Goal: Information Seeking & Learning: Learn about a topic

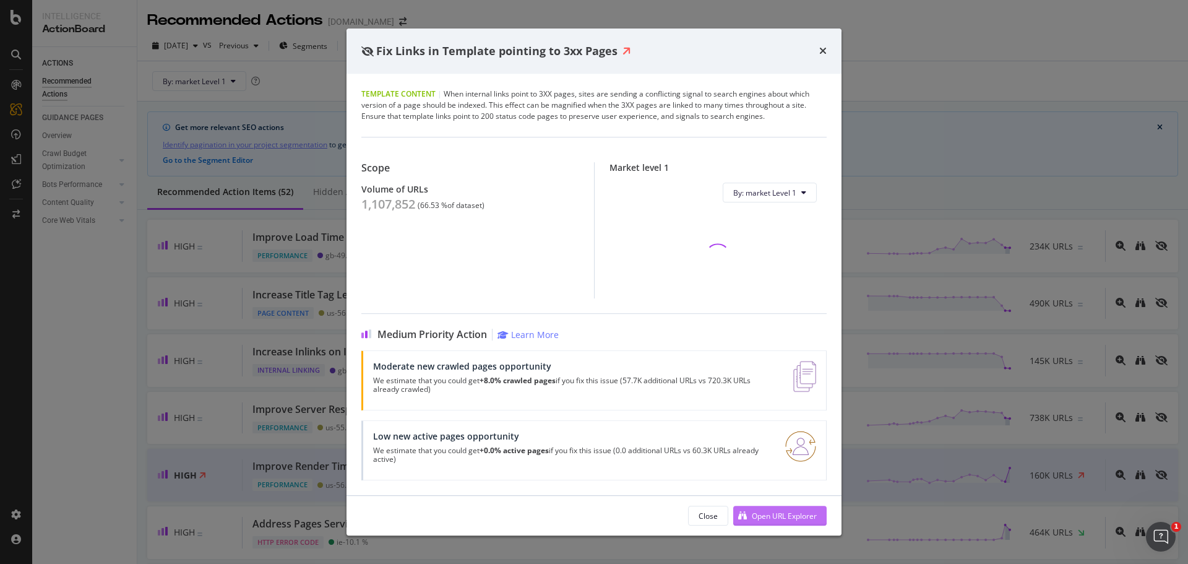
click at [789, 513] on div "Open URL Explorer" at bounding box center [784, 515] width 65 height 11
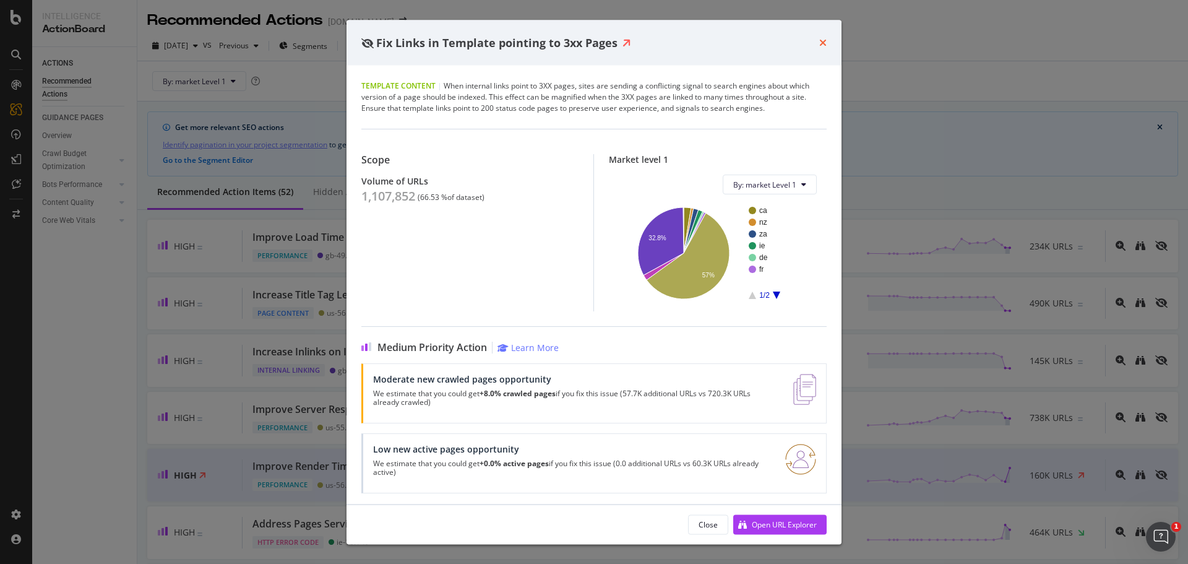
click at [823, 38] on icon "times" at bounding box center [822, 43] width 7 height 10
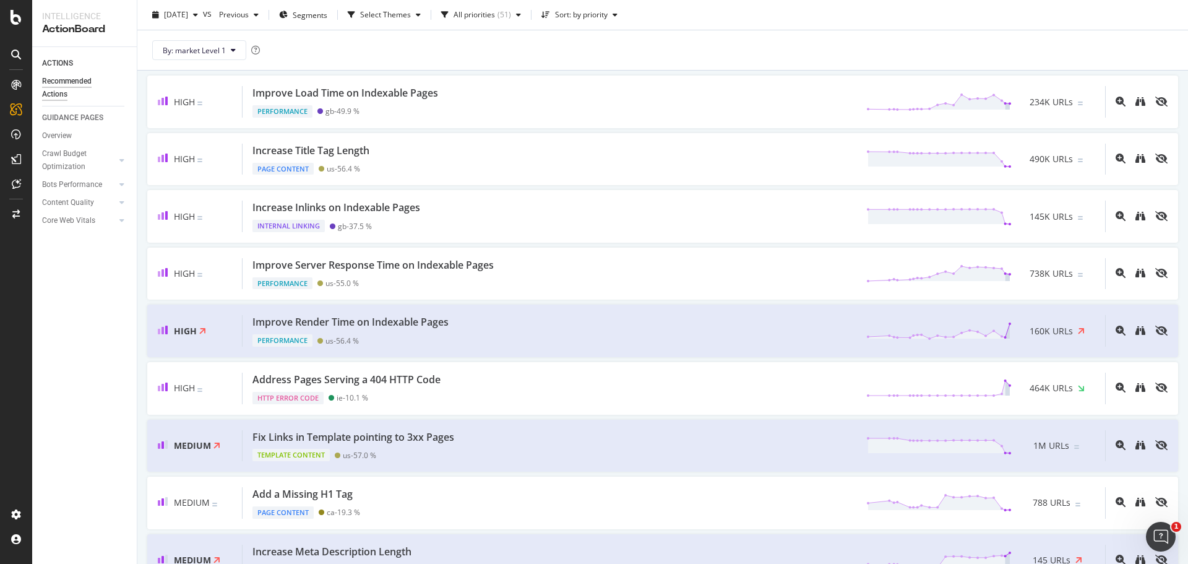
scroll to position [186, 0]
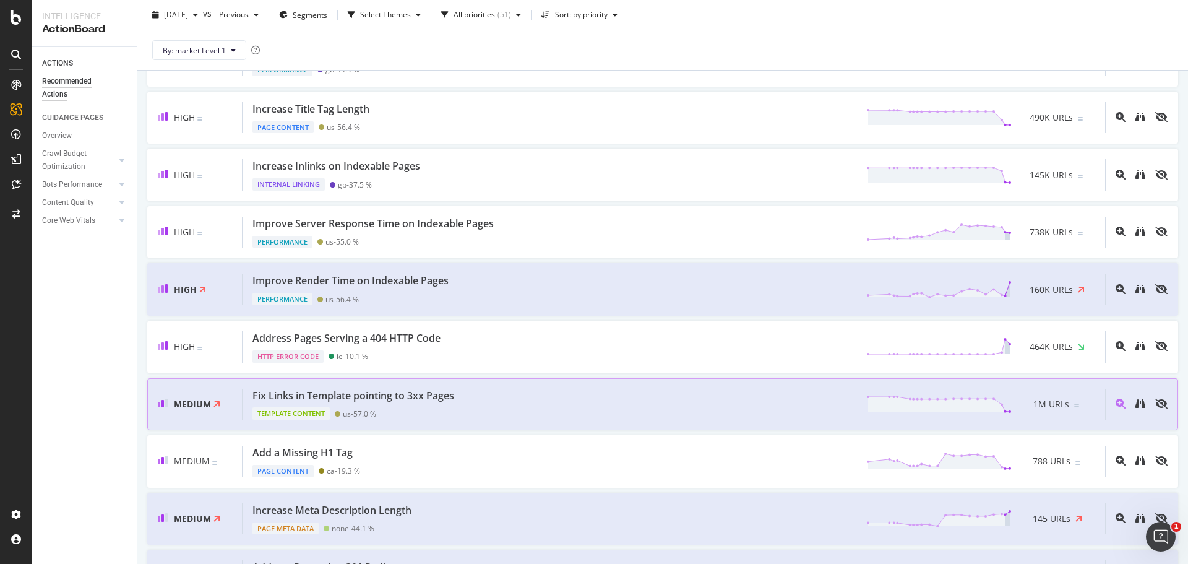
click at [785, 406] on div "Fix Links in Template pointing to 3xx Pages Template Content us - 57.0 % 1M URLs" at bounding box center [674, 405] width 863 height 32
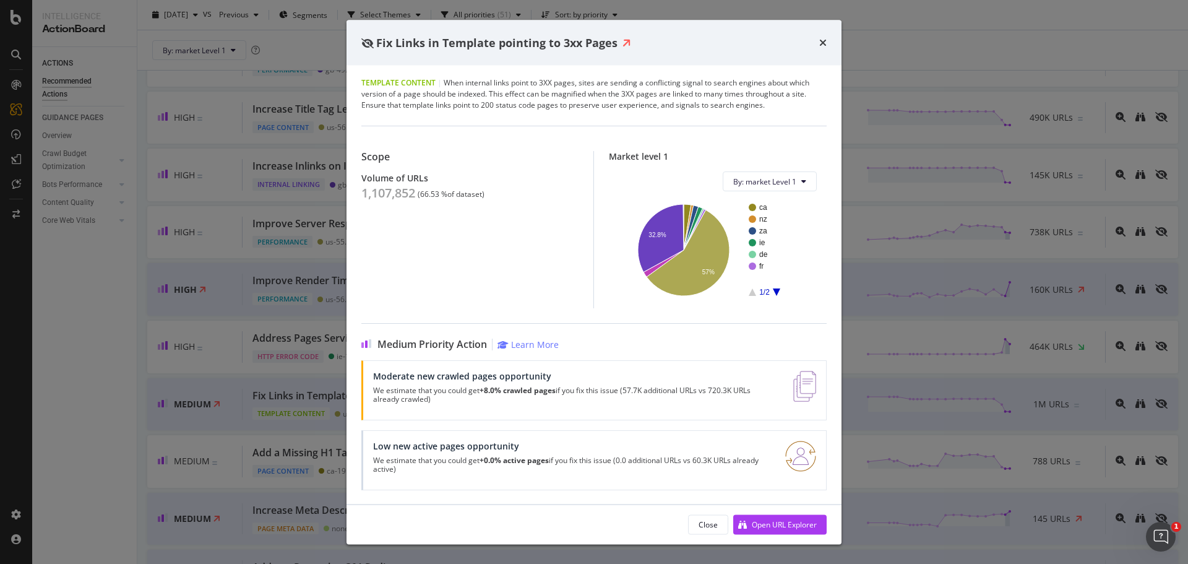
scroll to position [4, 0]
click at [824, 40] on icon "times" at bounding box center [822, 43] width 7 height 10
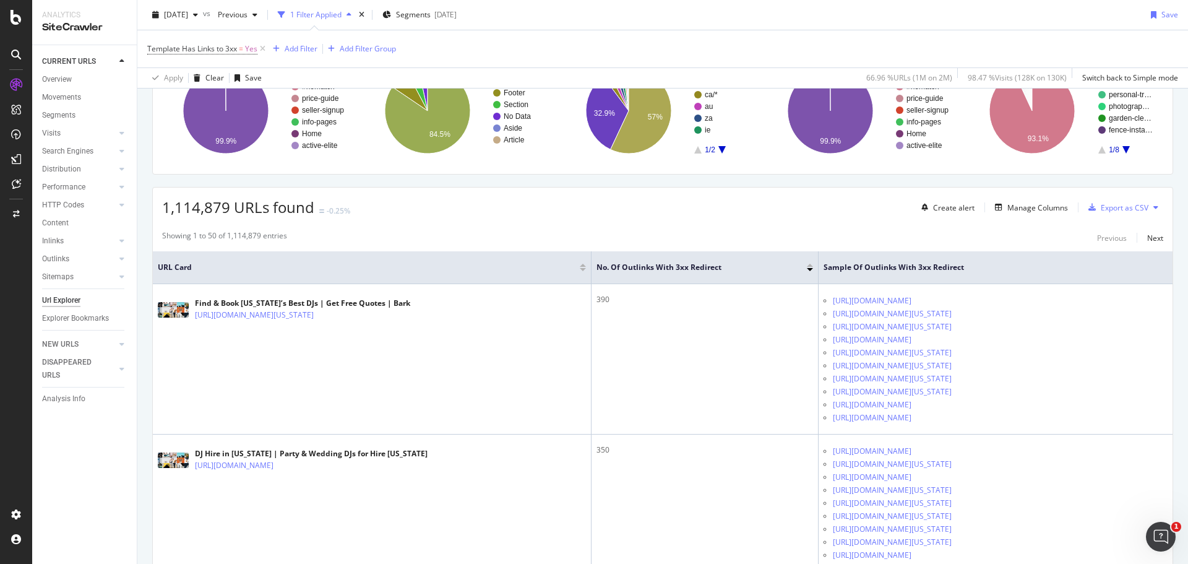
scroll to position [186, 0]
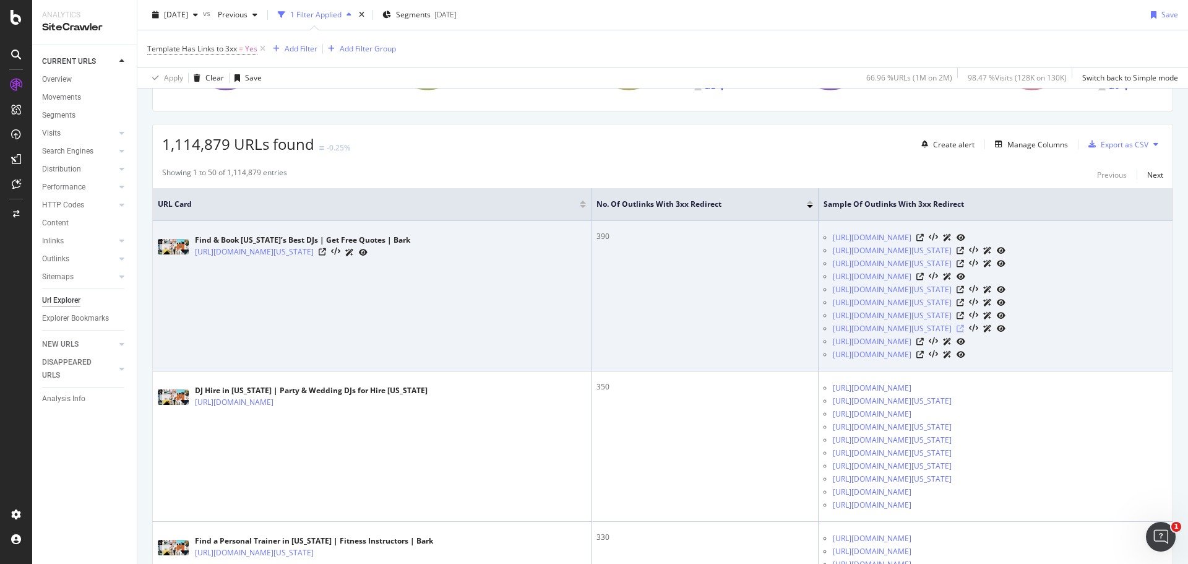
click at [964, 330] on icon at bounding box center [960, 328] width 7 height 7
click at [326, 251] on icon at bounding box center [322, 251] width 7 height 7
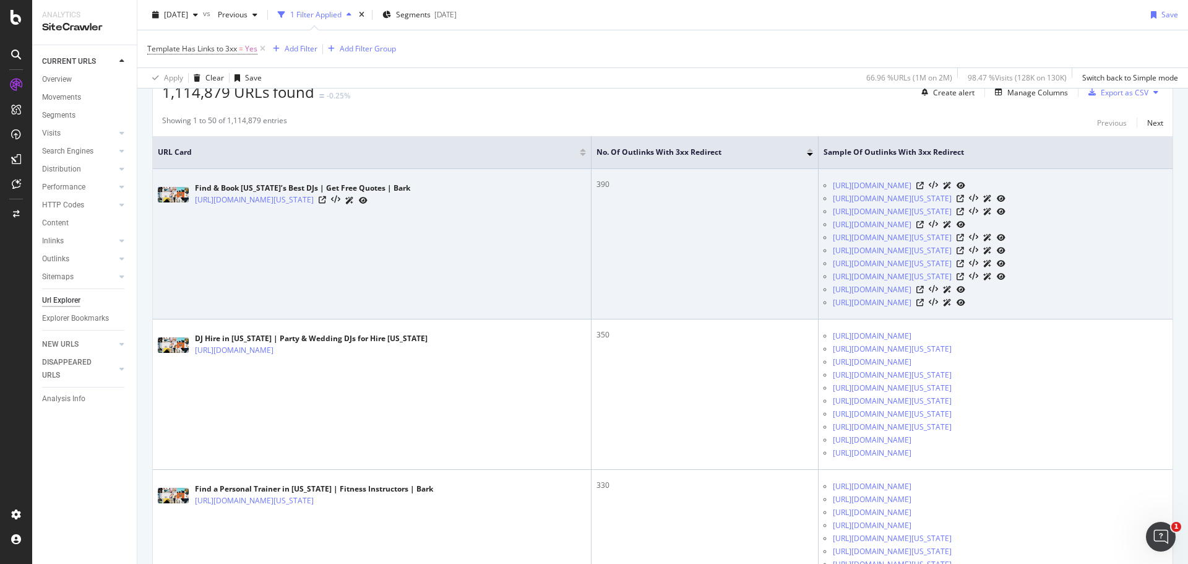
scroll to position [309, 0]
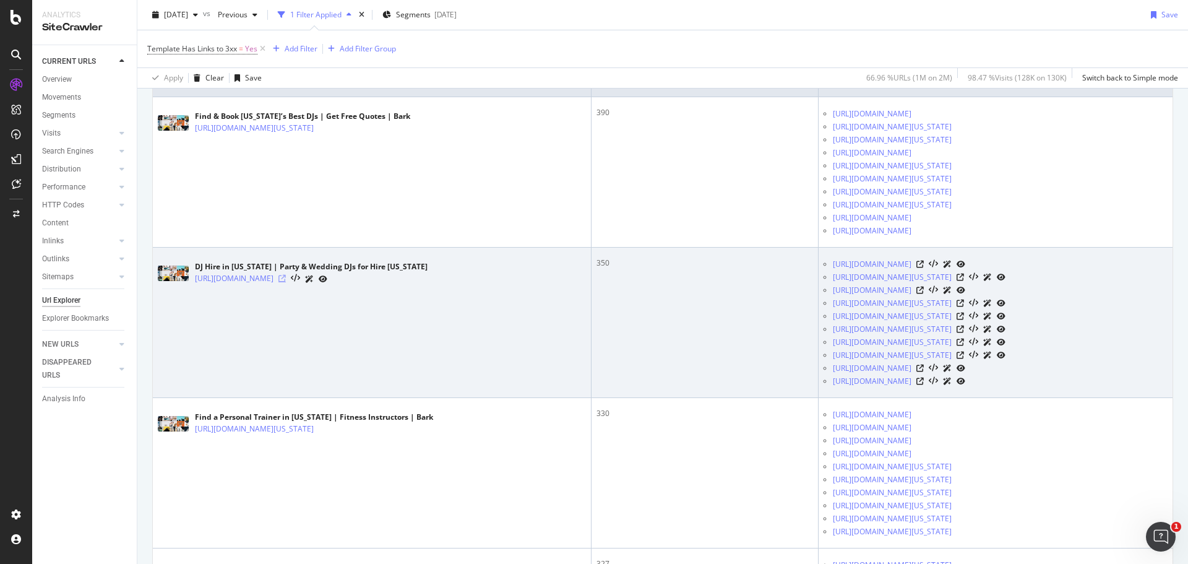
click at [286, 279] on icon at bounding box center [281, 278] width 7 height 7
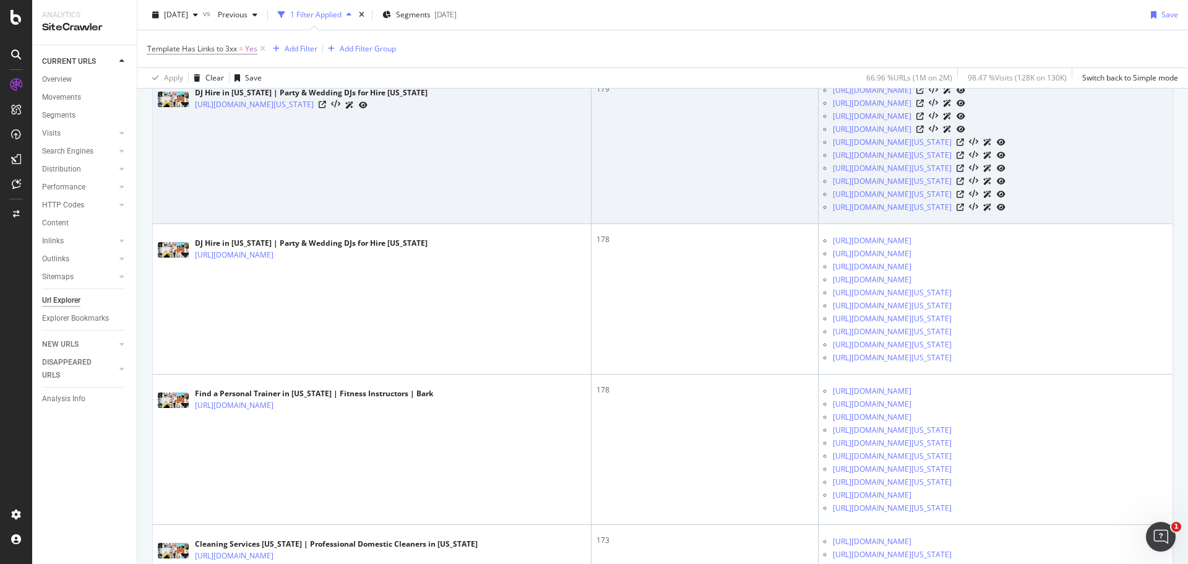
scroll to position [2166, 0]
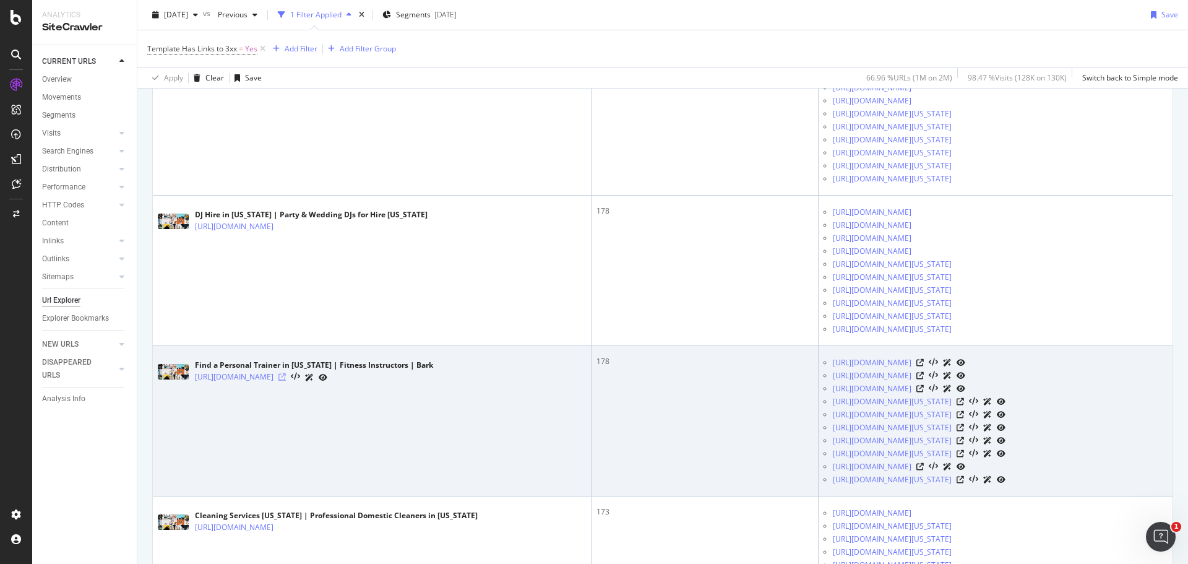
click at [286, 375] on icon at bounding box center [281, 376] width 7 height 7
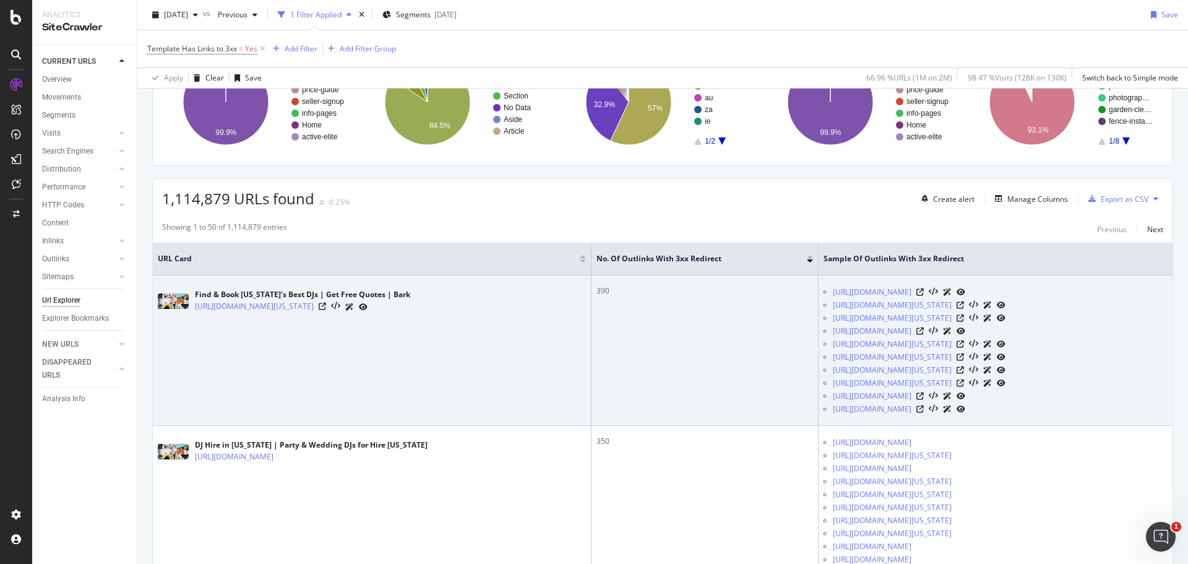
scroll to position [124, 0]
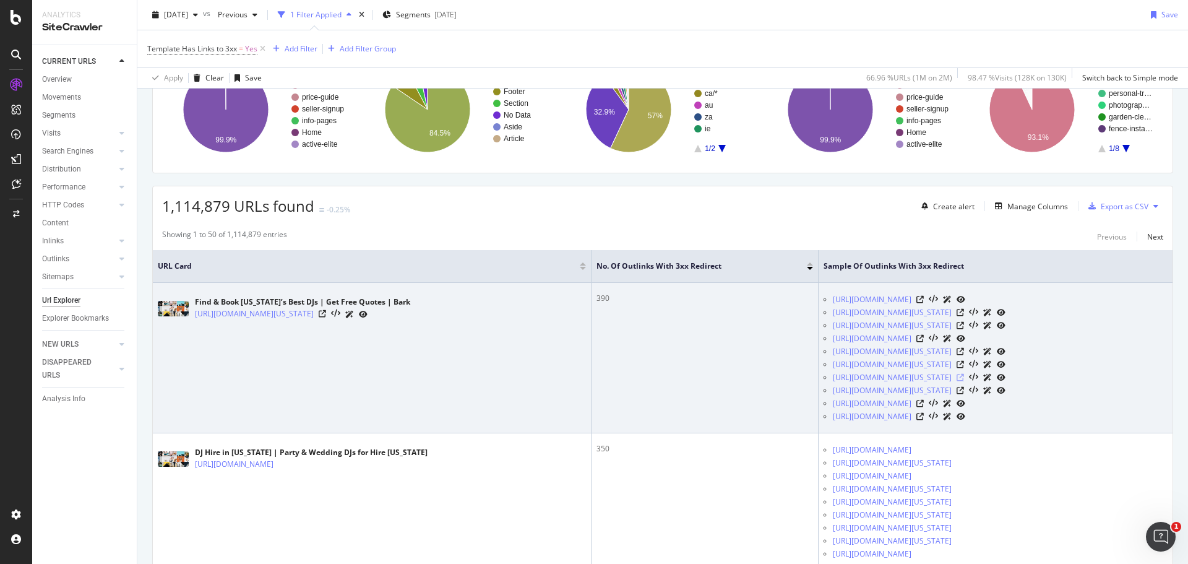
click at [964, 377] on icon at bounding box center [960, 377] width 7 height 7
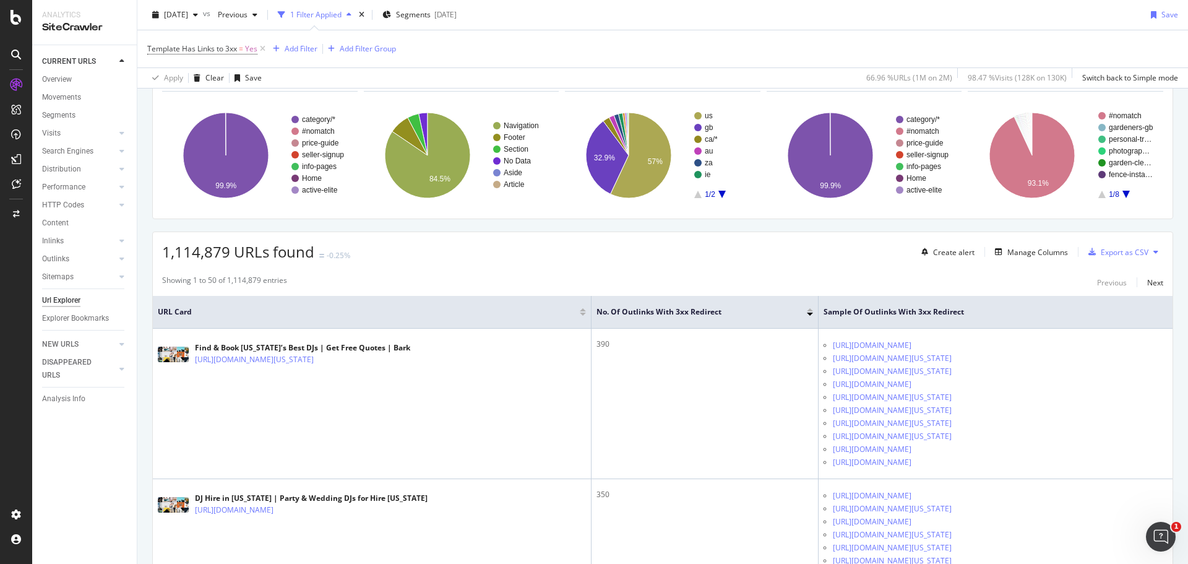
scroll to position [0, 0]
